Goal: Information Seeking & Learning: Learn about a topic

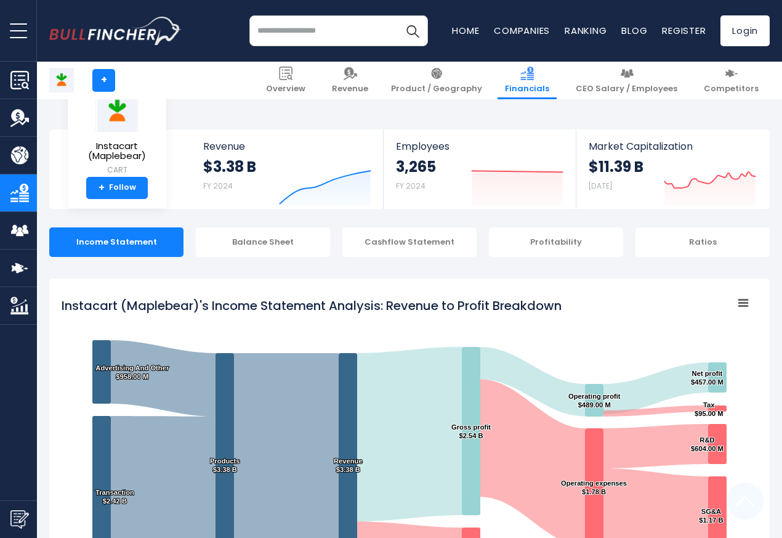
scroll to position [666, 0]
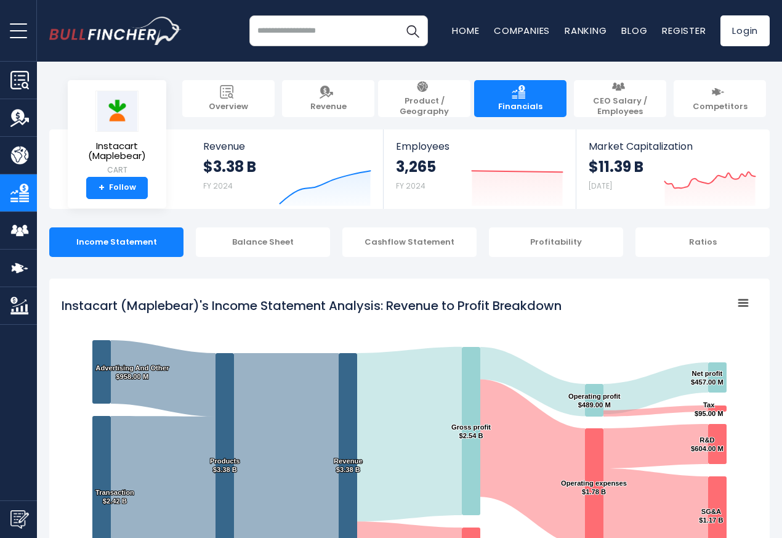
scroll to position [666, 0]
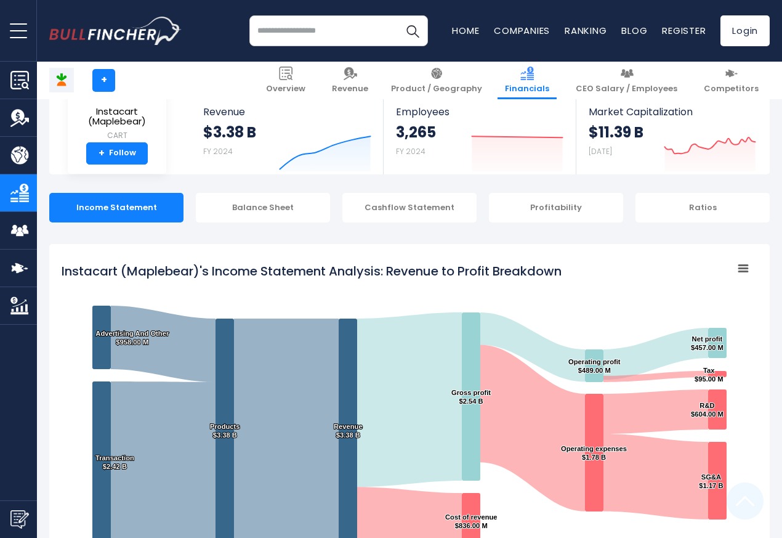
scroll to position [666, 0]
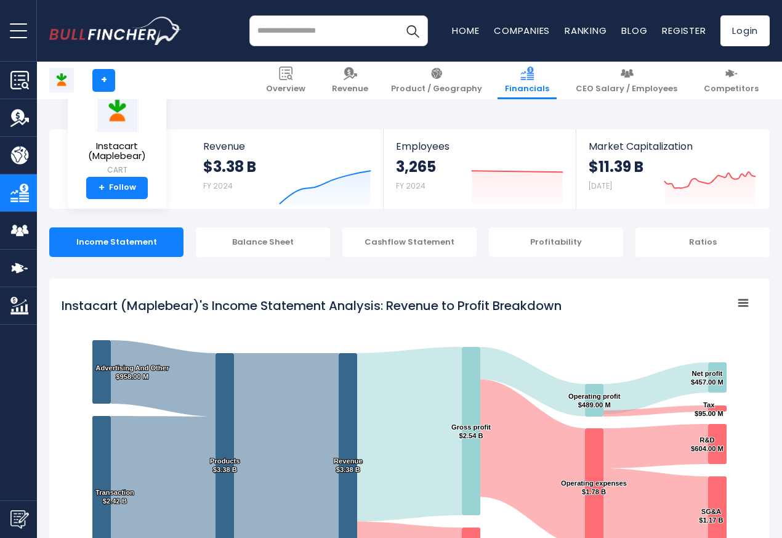
scroll to position [666, 0]
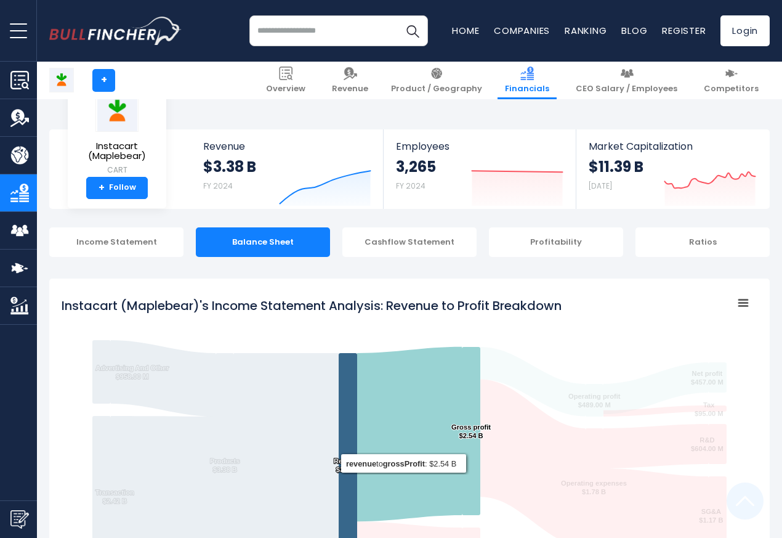
scroll to position [1352, 0]
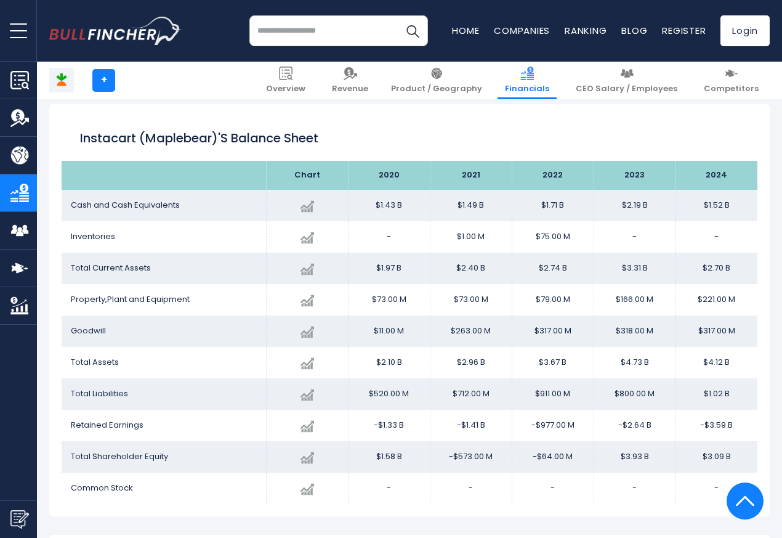
click at [252, 240] on td "Inventories" at bounding box center [164, 236] width 204 height 31
click at [457, 243] on td "$1.00 M" at bounding box center [471, 236] width 82 height 31
click at [11, 142] on link "Product / Geography" at bounding box center [18, 155] width 37 height 37
